Goal: Task Accomplishment & Management: Manage account settings

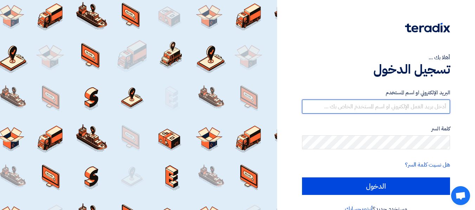
click at [351, 105] on input "text" at bounding box center [376, 107] width 148 height 14
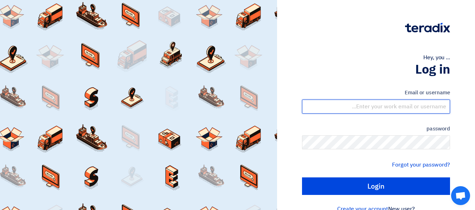
type input "[PERSON_NAME][EMAIL_ADDRESS][DOMAIN_NAME]"
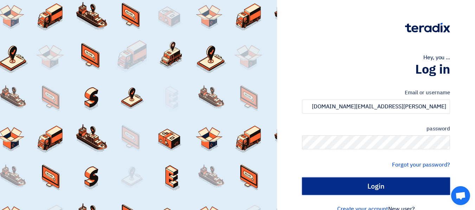
click at [374, 182] on input "Login" at bounding box center [376, 187] width 148 height 18
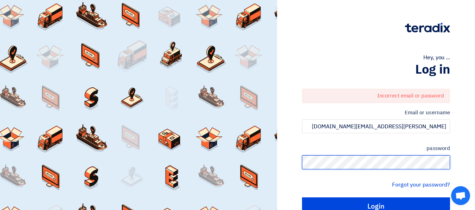
click at [474, 162] on html "Hey, you ... Log in Incorrect email or password Email or username [PERSON_NAME]…" at bounding box center [237, 122] width 475 height 245
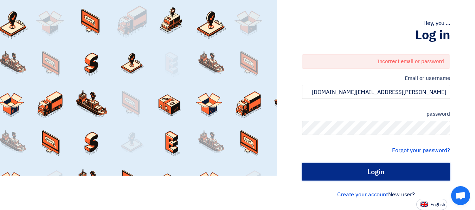
click at [376, 174] on input "Login" at bounding box center [376, 172] width 148 height 18
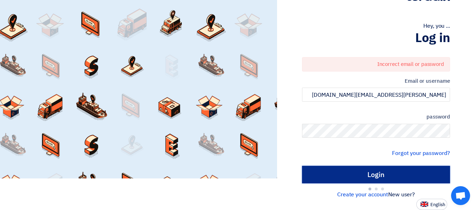
type input "Sign in"
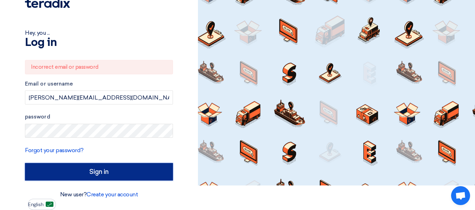
scroll to position [25, 0]
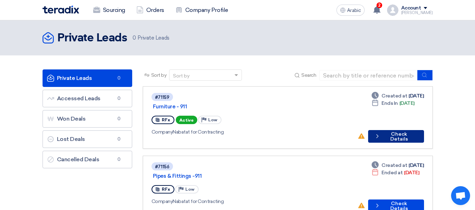
click at [390, 131] on button "Check details Check Details" at bounding box center [396, 136] width 56 height 13
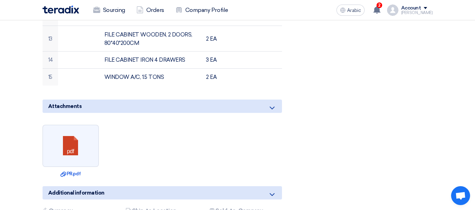
scroll to position [527, 0]
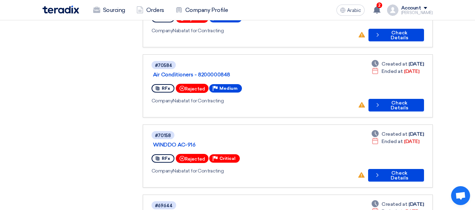
scroll to position [527, 0]
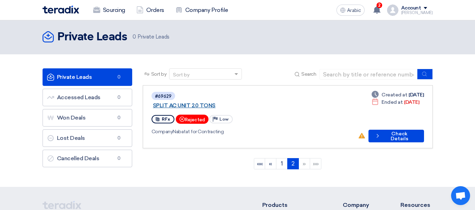
scroll to position [0, 0]
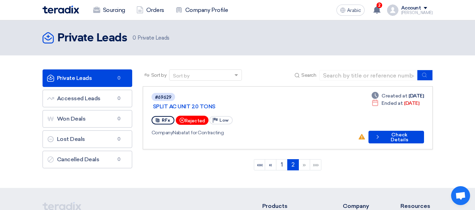
click at [98, 76] on link "Private Leads Private Leads 0" at bounding box center [88, 79] width 90 height 18
click at [203, 73] on div "Sort by" at bounding box center [200, 75] width 63 height 9
click at [199, 74] on div "Sort by" at bounding box center [200, 75] width 63 height 9
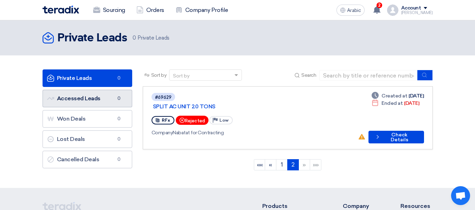
click at [84, 97] on font "Accessed Leads" at bounding box center [79, 98] width 44 height 7
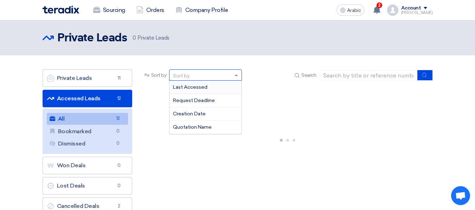
click at [185, 74] on font "Sort by" at bounding box center [181, 76] width 17 height 6
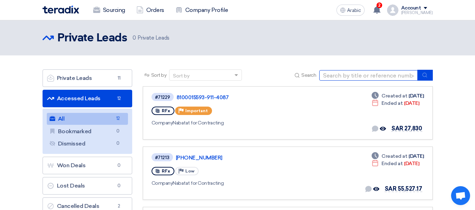
click at [334, 74] on input at bounding box center [368, 75] width 98 height 11
type input "70936"
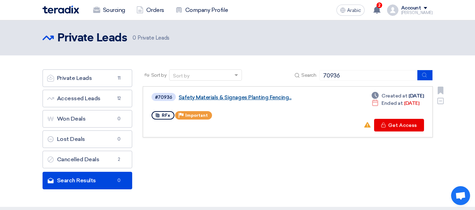
click at [280, 99] on font "Safety Materials & Signages Planting Fencing..." at bounding box center [234, 98] width 113 height 6
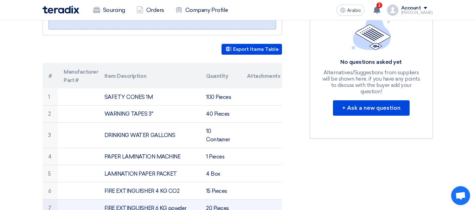
scroll to position [281, 0]
